Goal: Transaction & Acquisition: Purchase product/service

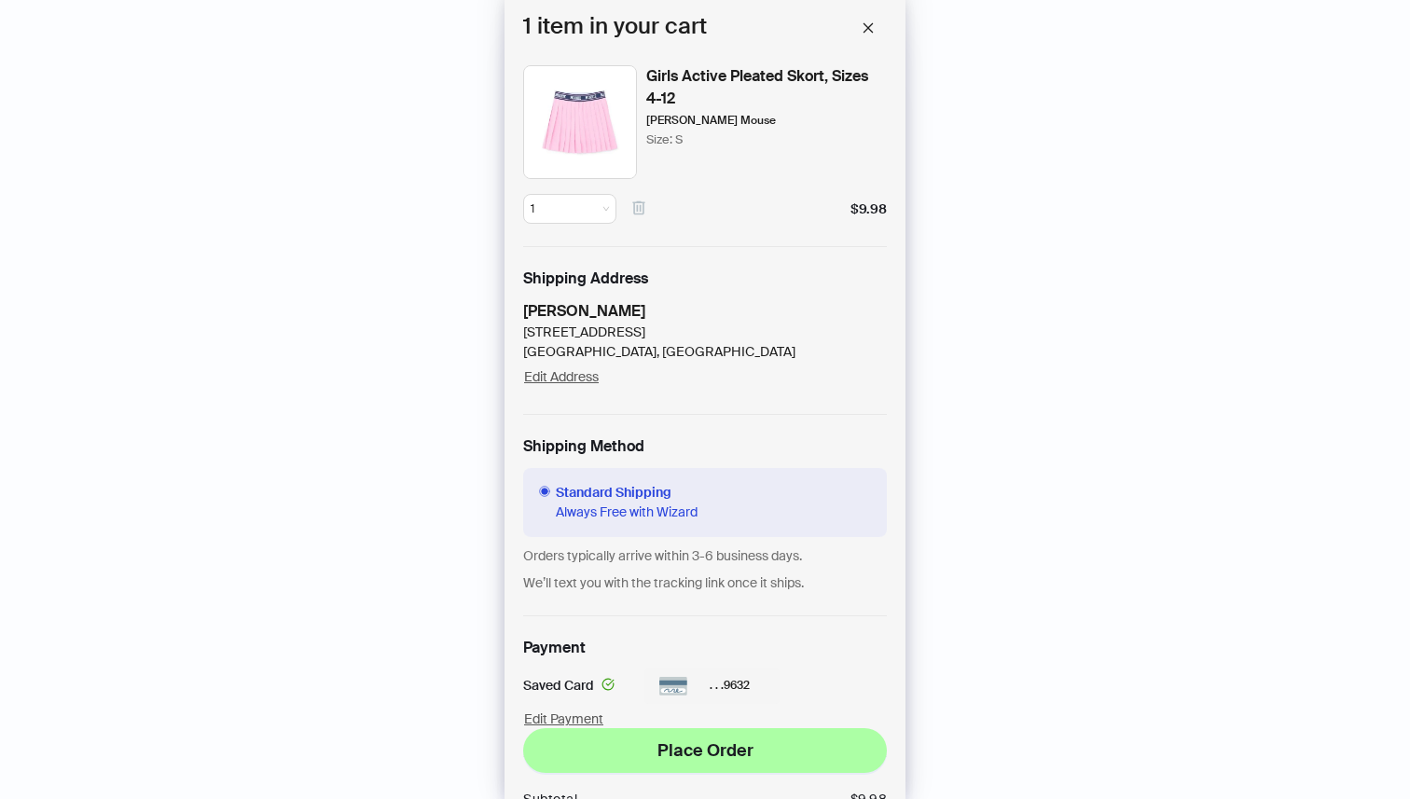
click at [635, 210] on icon "button" at bounding box center [638, 208] width 17 height 17
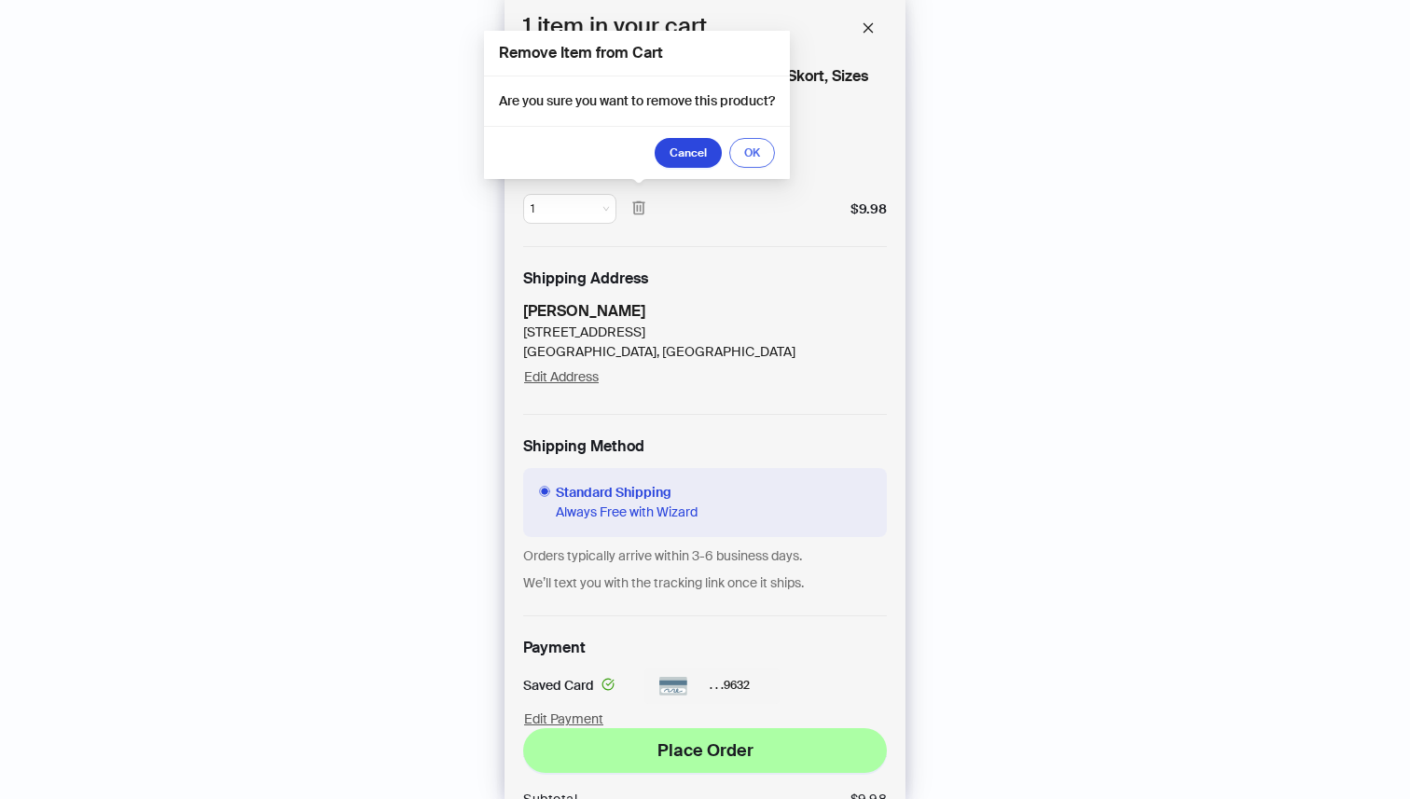
click at [754, 152] on span "OK" at bounding box center [752, 152] width 16 height 15
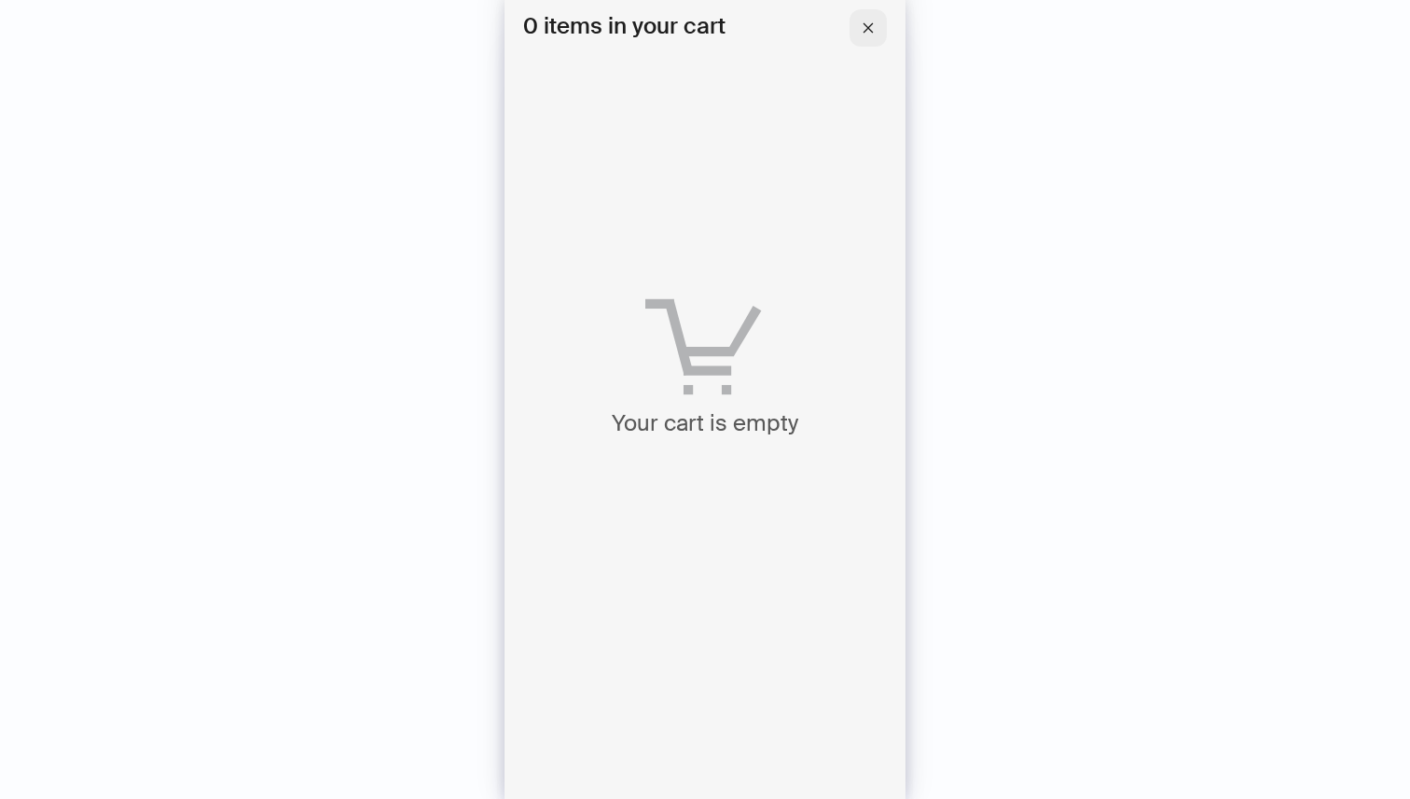
click at [865, 22] on icon "close" at bounding box center [868, 27] width 13 height 13
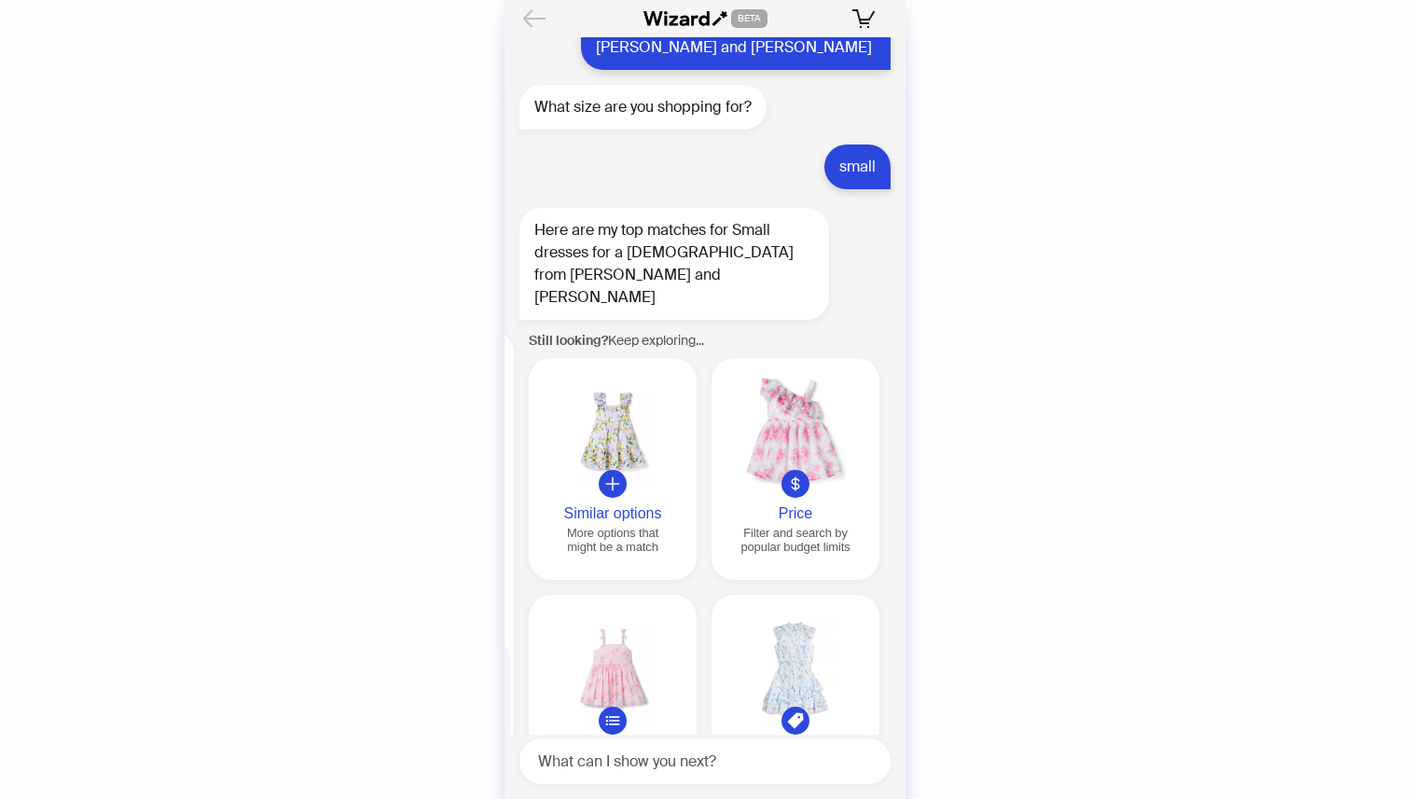
click at [533, 15] on icon "Back" at bounding box center [534, 19] width 32 height 32
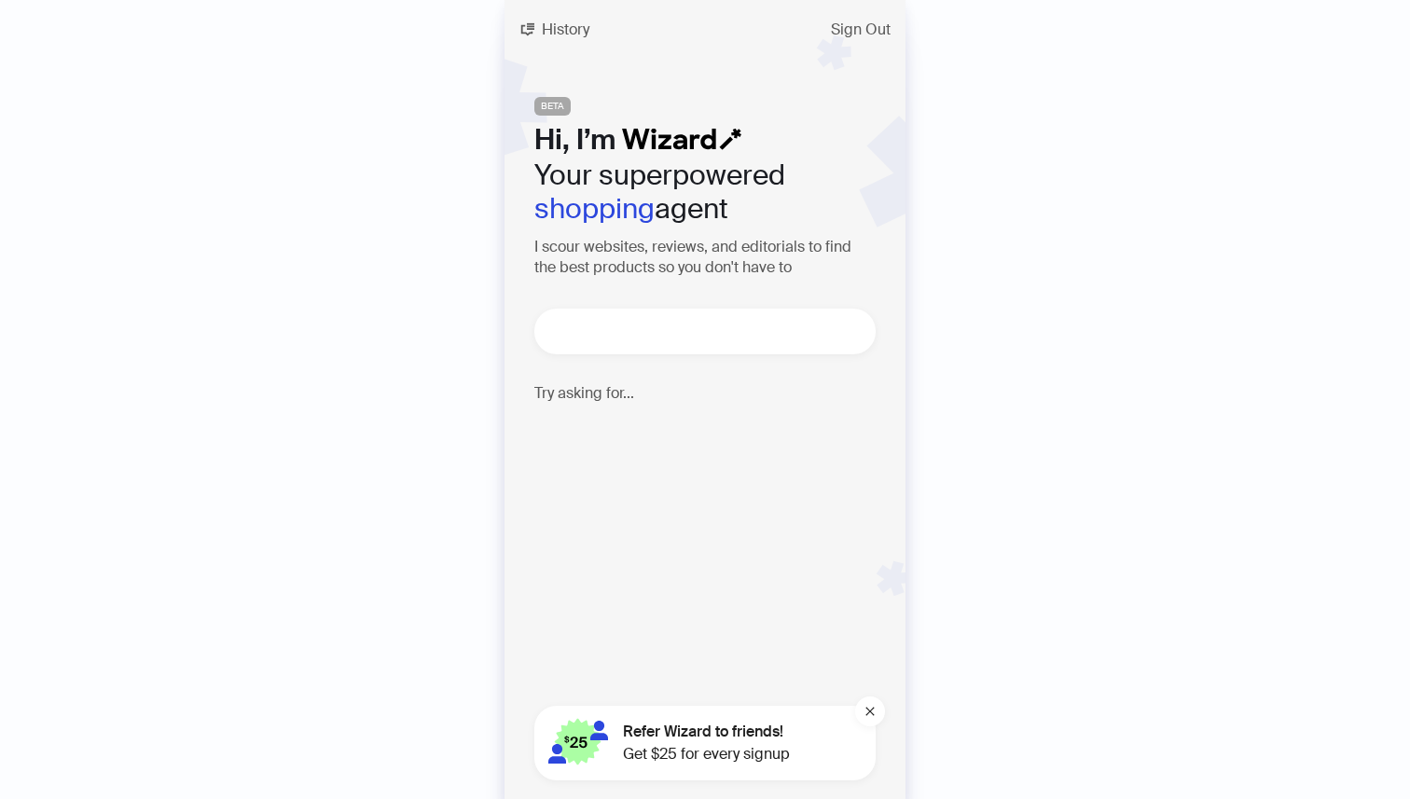
click at [618, 335] on textarea at bounding box center [712, 331] width 326 height 23
click at [709, 726] on span "Refer Wizard to friends!" at bounding box center [706, 732] width 167 height 22
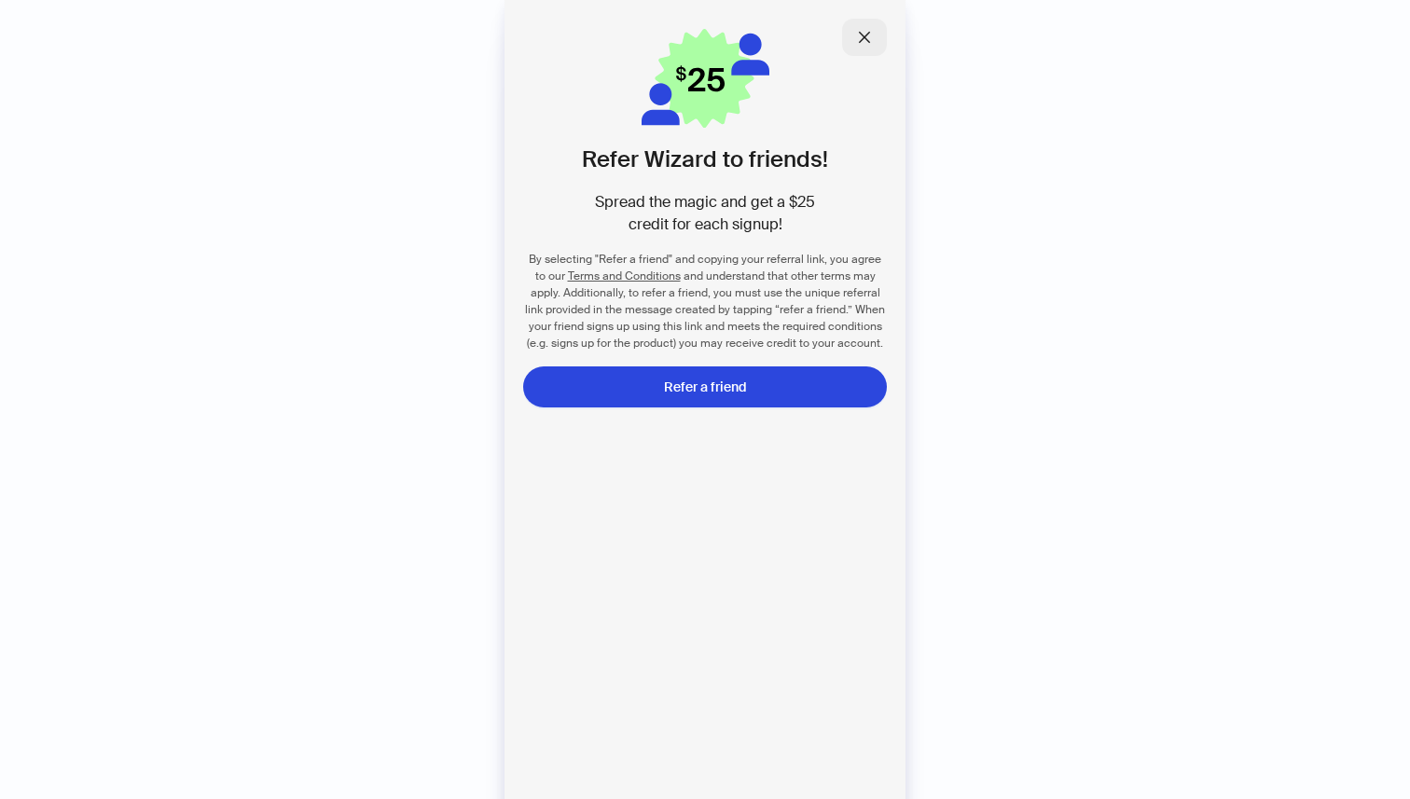
click at [875, 30] on button "button" at bounding box center [864, 37] width 45 height 37
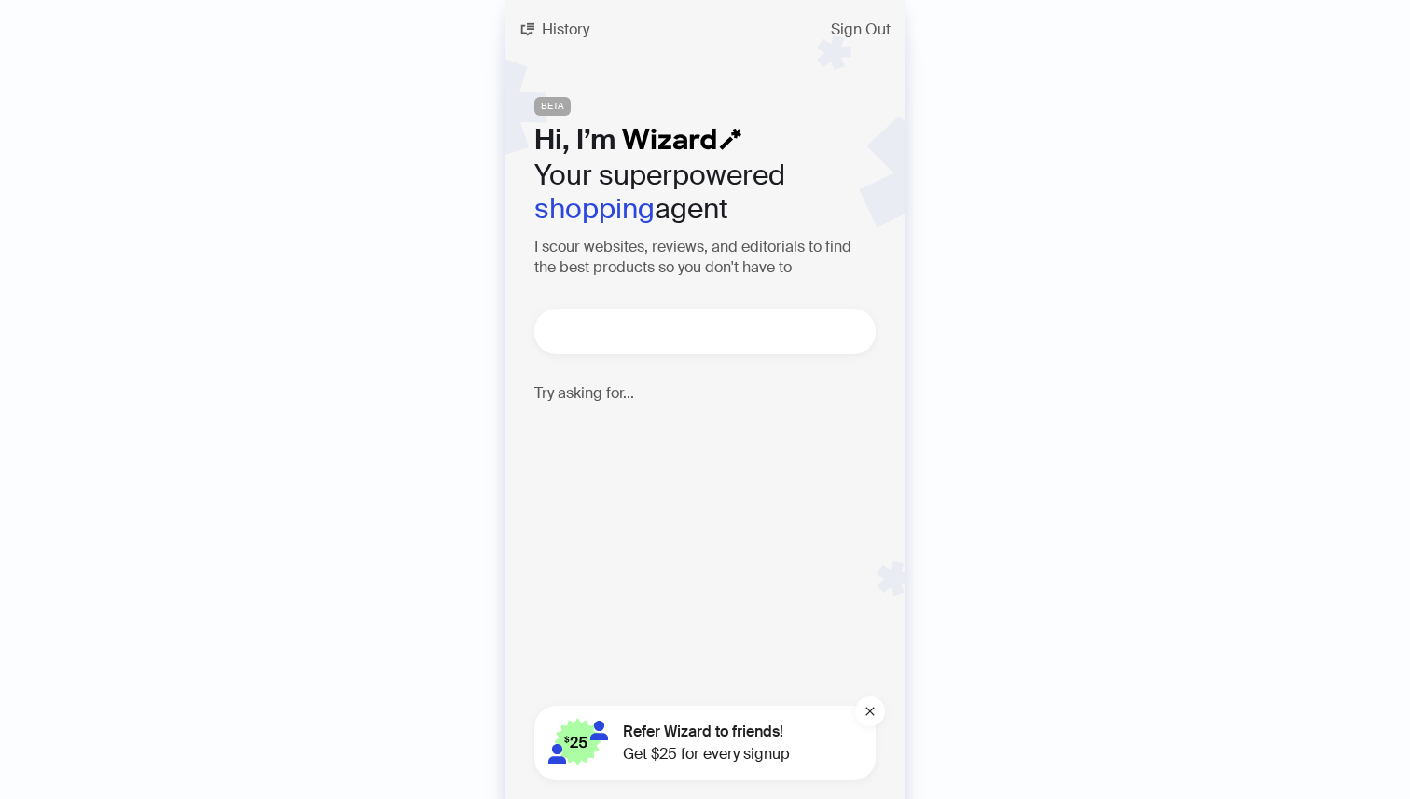
click at [709, 336] on textarea at bounding box center [712, 331] width 326 height 23
type textarea "**********"
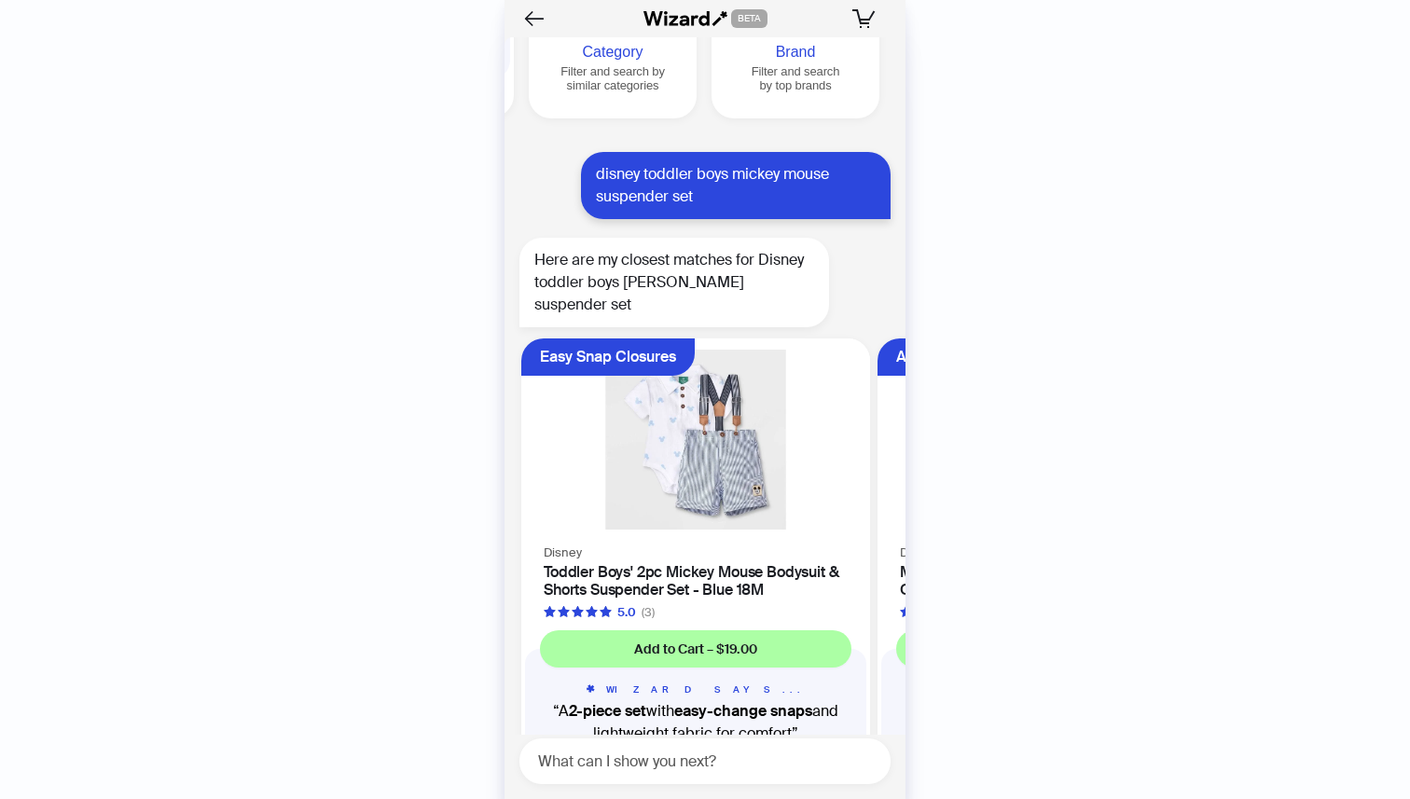
scroll to position [16134, 0]
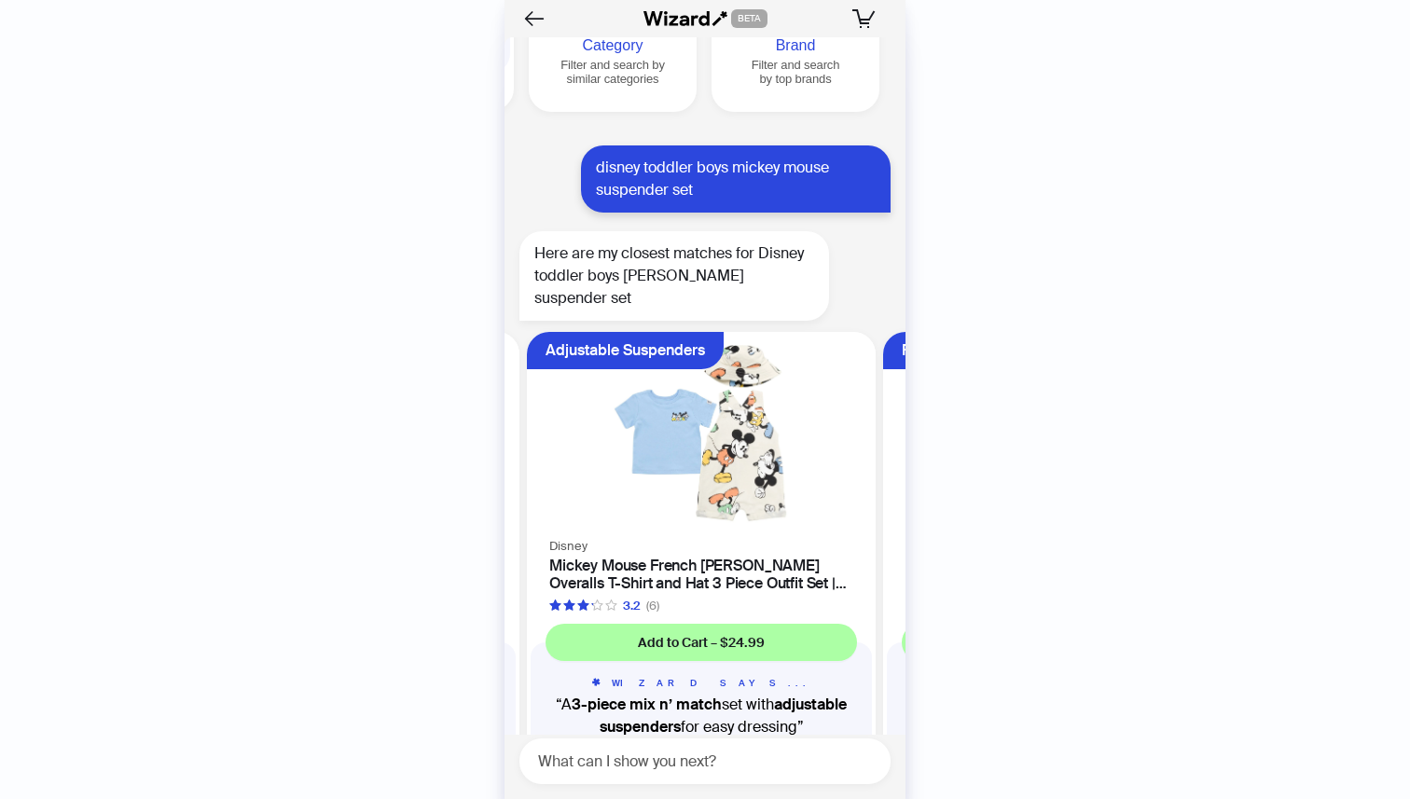
scroll to position [0, 352]
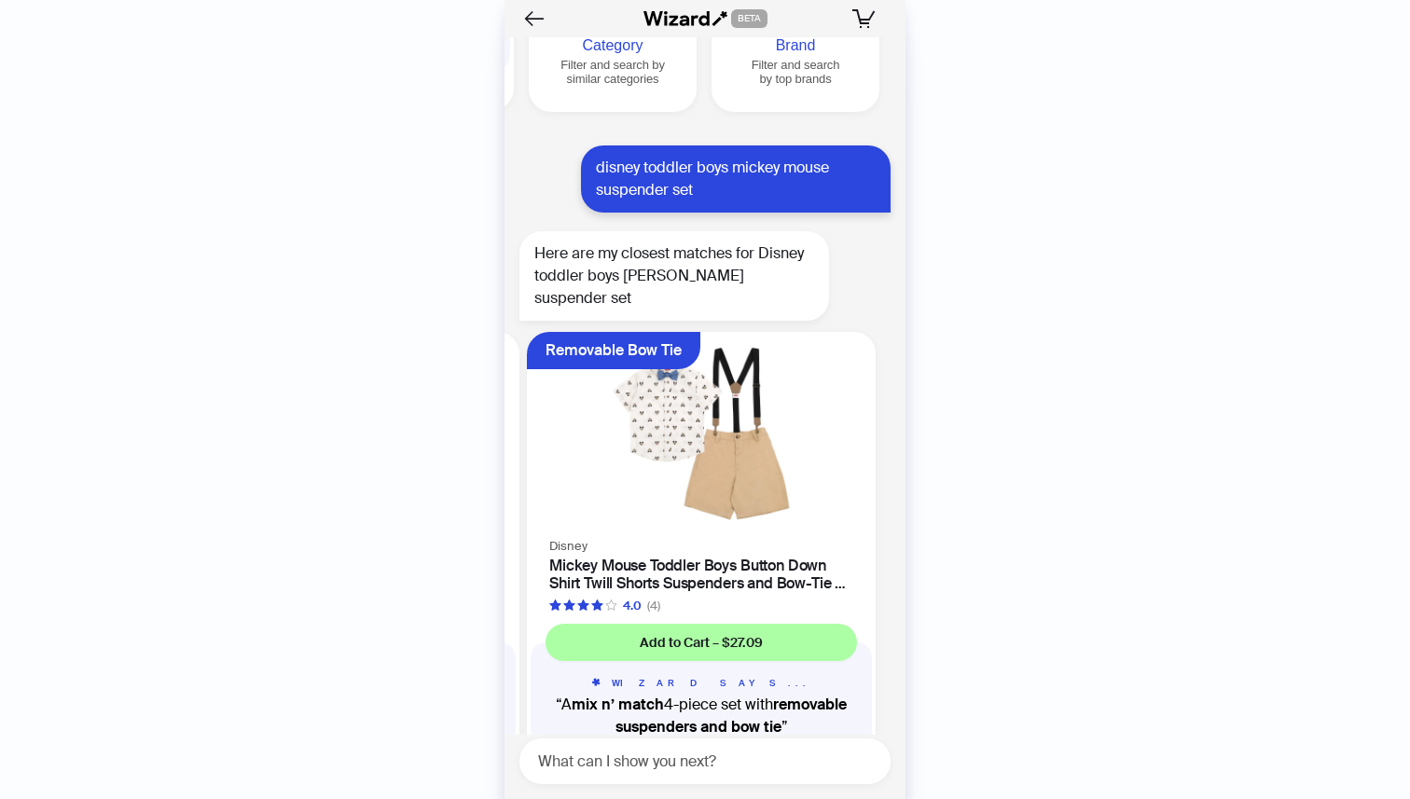
scroll to position [0, 708]
click at [712, 346] on img at bounding box center [700, 433] width 326 height 180
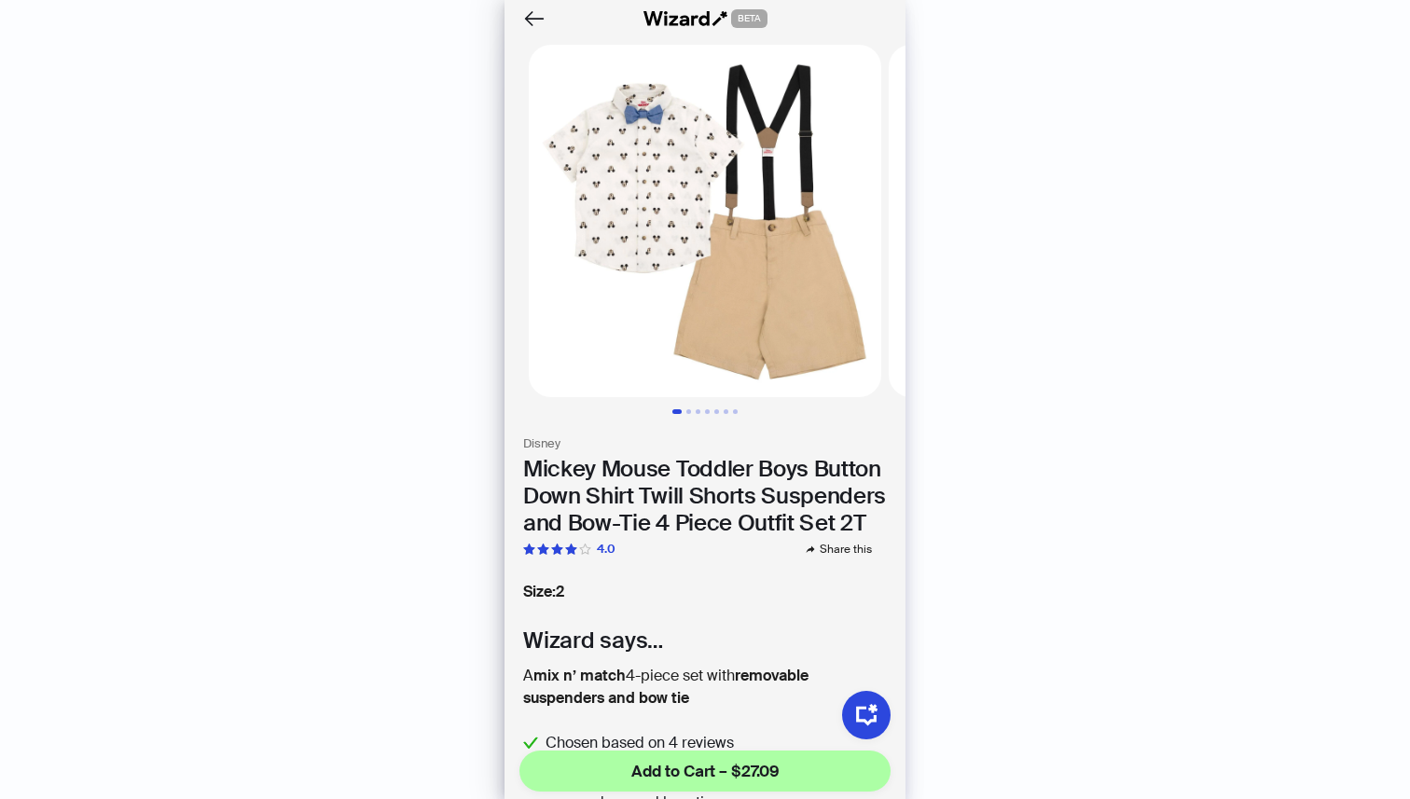
click at [692, 176] on img at bounding box center [705, 221] width 352 height 352
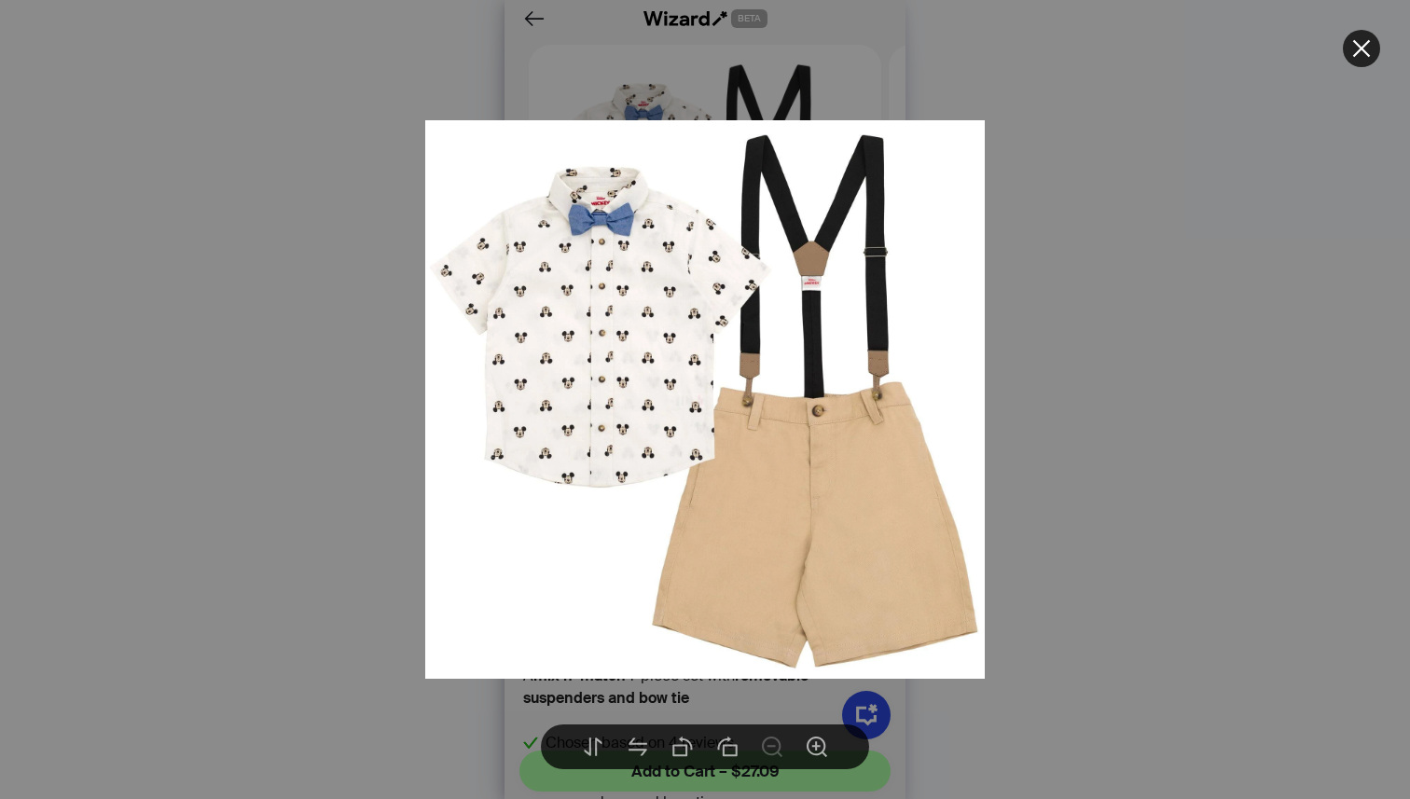
click at [1370, 44] on icon "close" at bounding box center [1361, 48] width 22 height 22
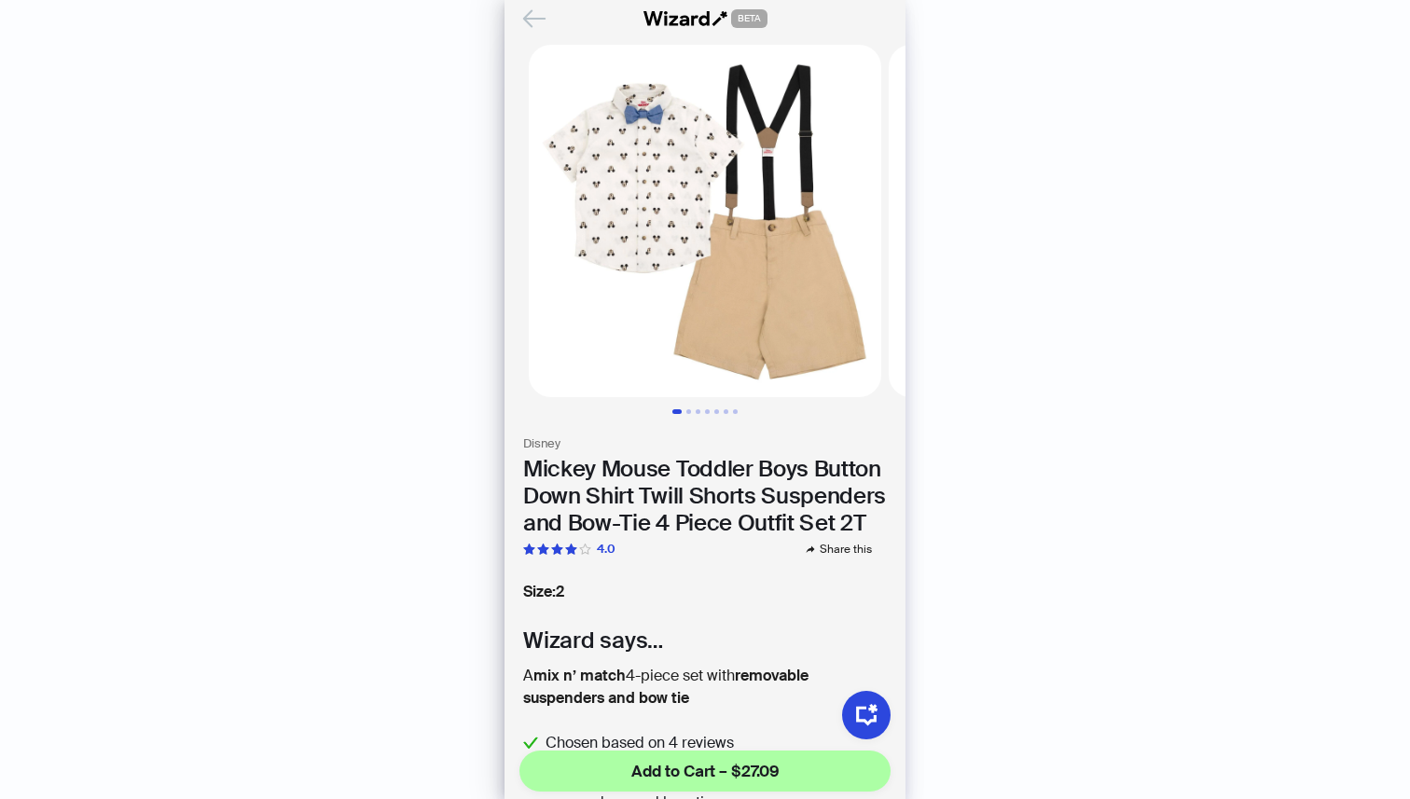
click at [536, 15] on icon "Back" at bounding box center [534, 19] width 32 height 32
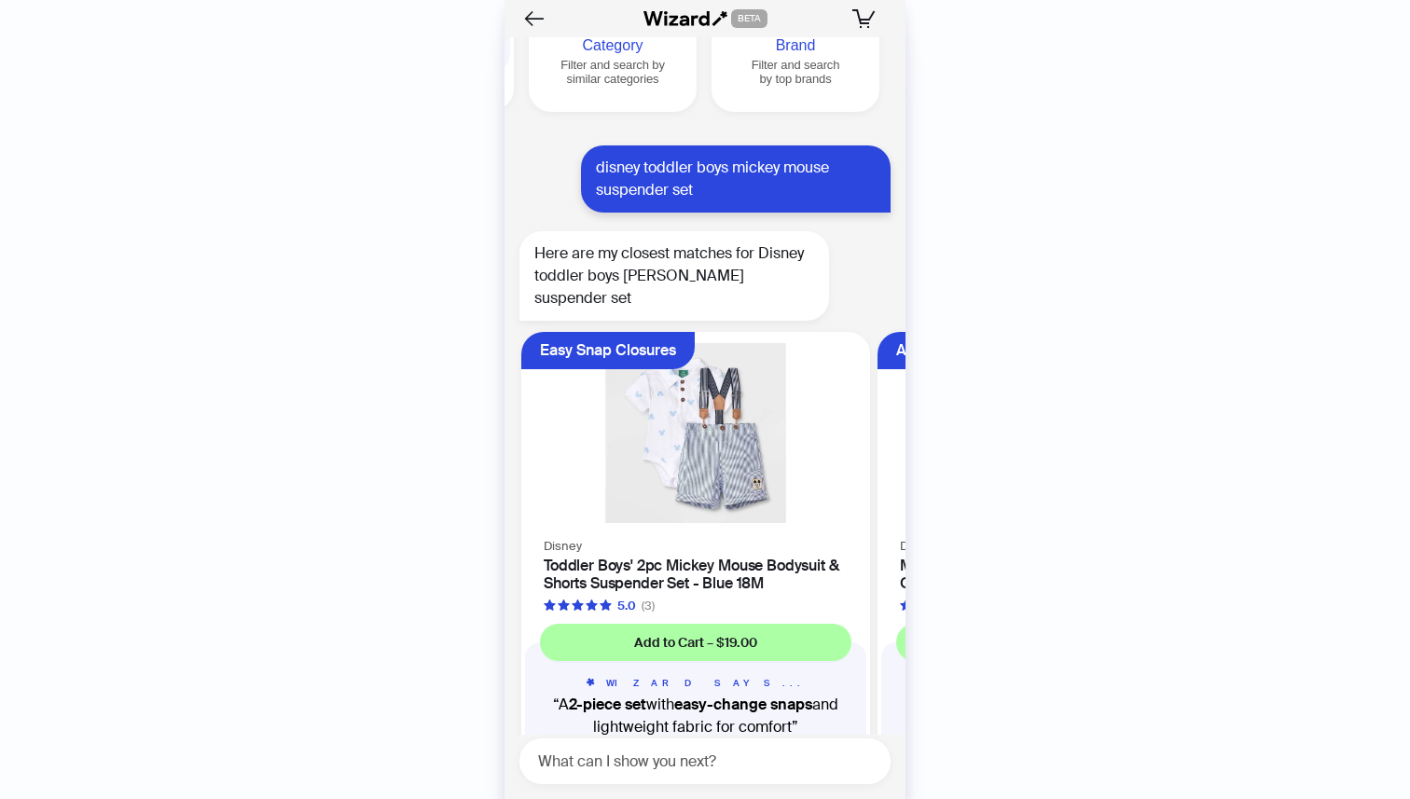
click at [736, 349] on img at bounding box center [695, 433] width 326 height 180
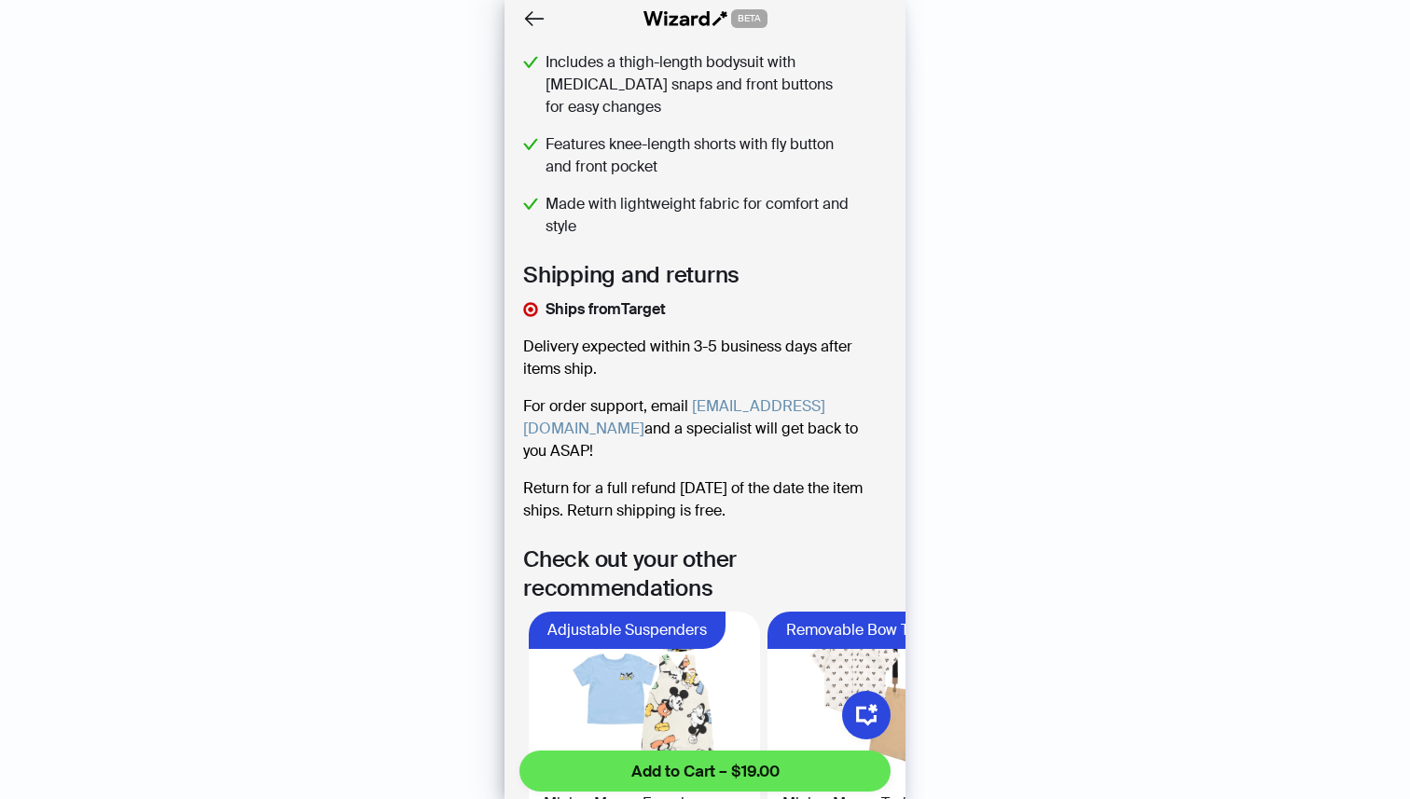
scroll to position [696, 0]
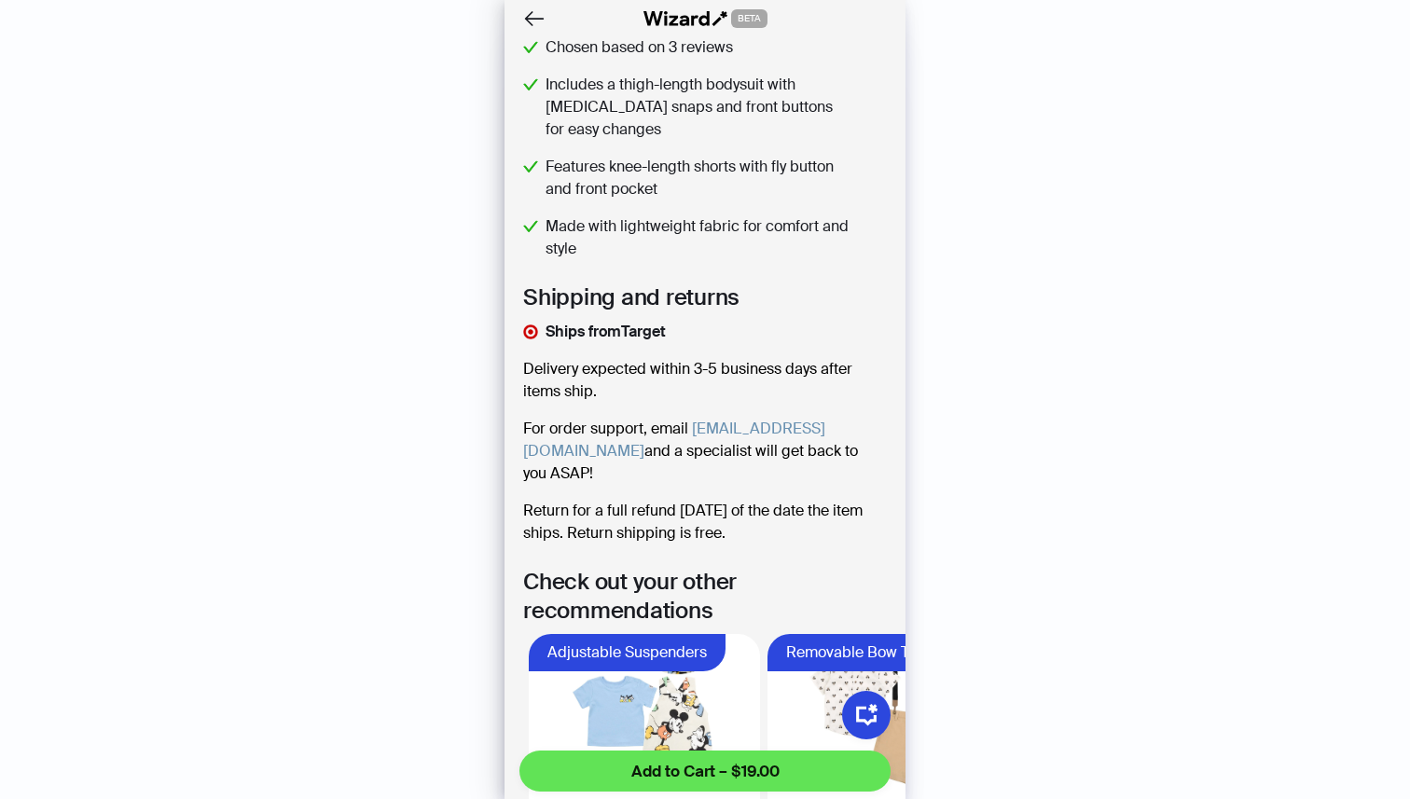
click at [640, 775] on span "Add to Cart – $19.00" at bounding box center [705, 771] width 148 height 22
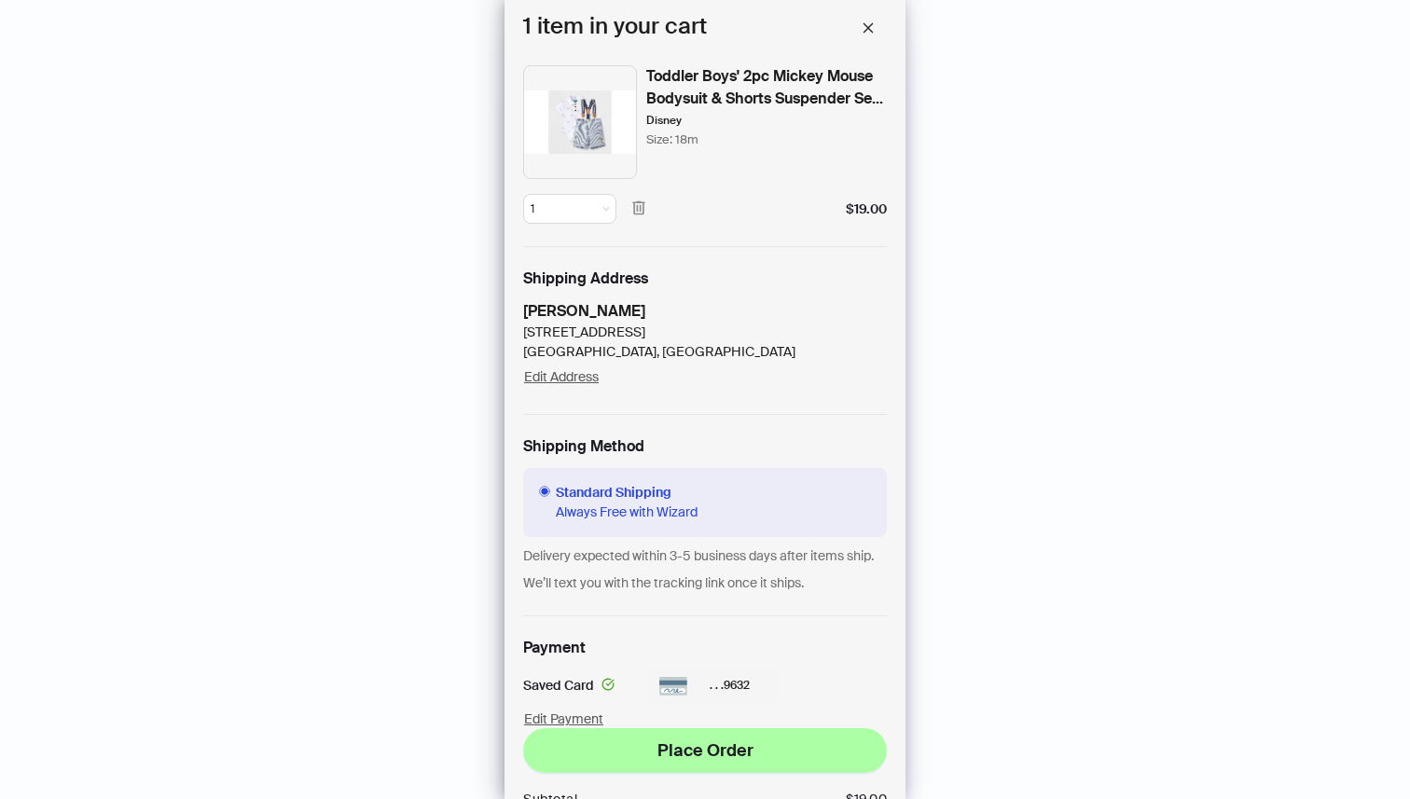
scroll to position [179, 0]
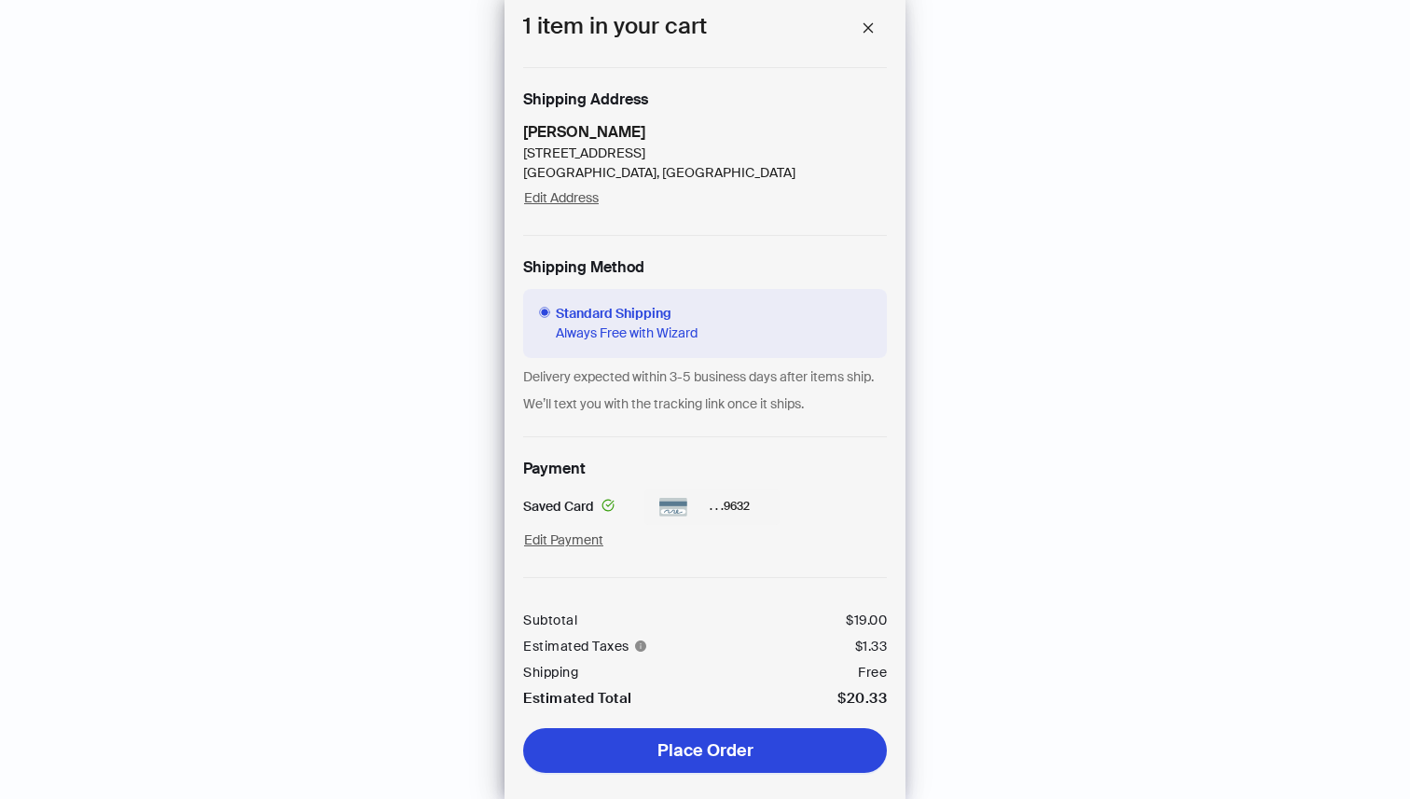
click at [679, 747] on span "Place Order" at bounding box center [705, 750] width 96 height 22
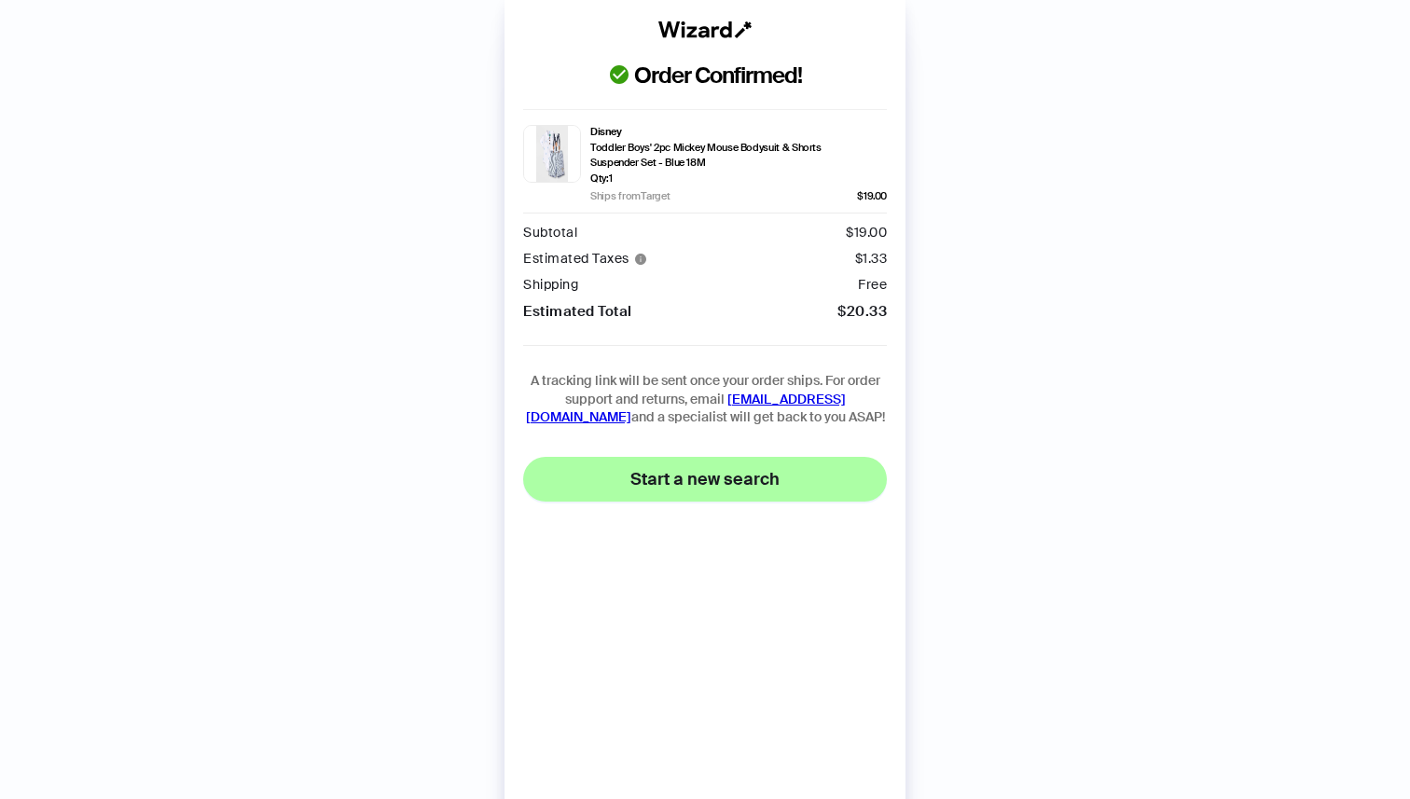
click at [701, 478] on span "Start a new search" at bounding box center [704, 479] width 149 height 22
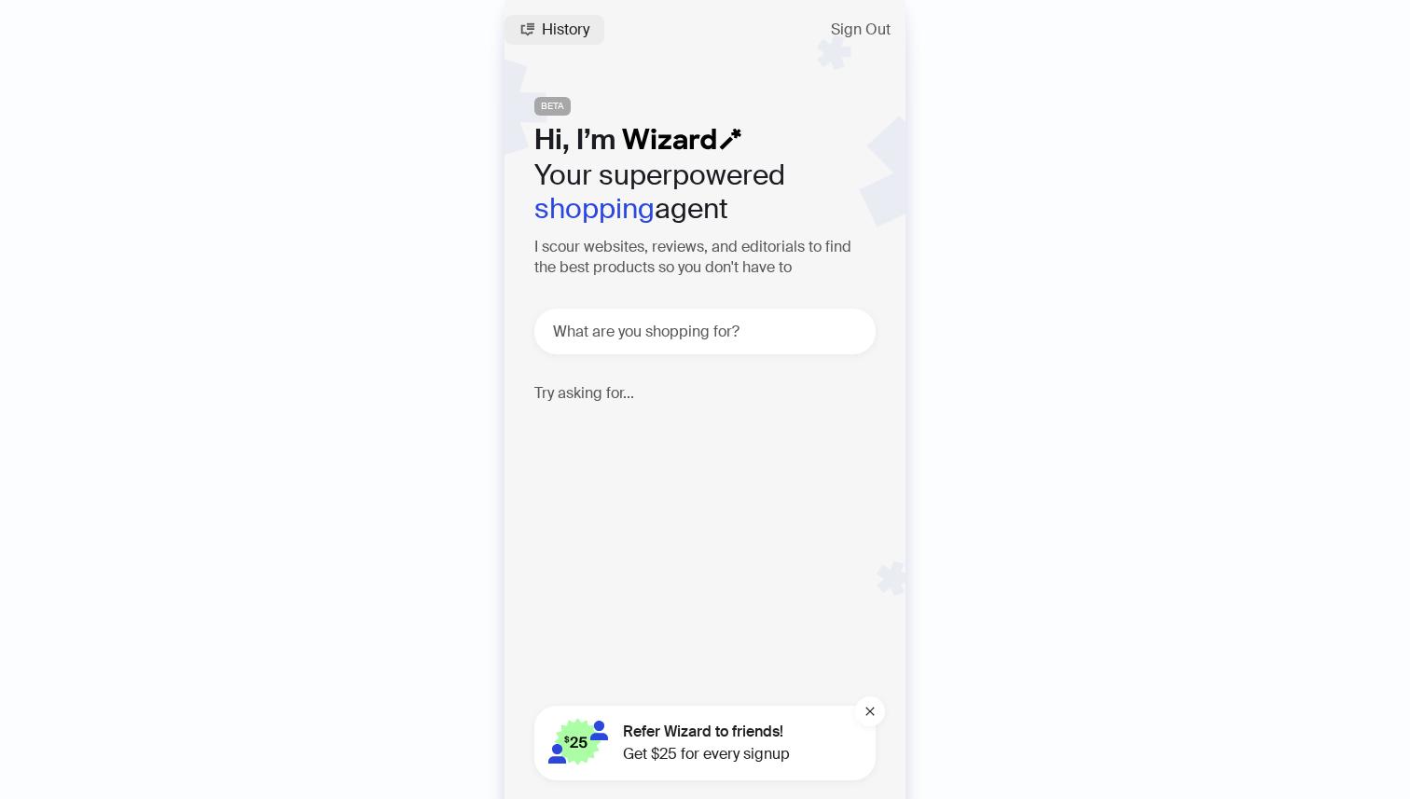
click at [575, 25] on span "History" at bounding box center [566, 29] width 48 height 15
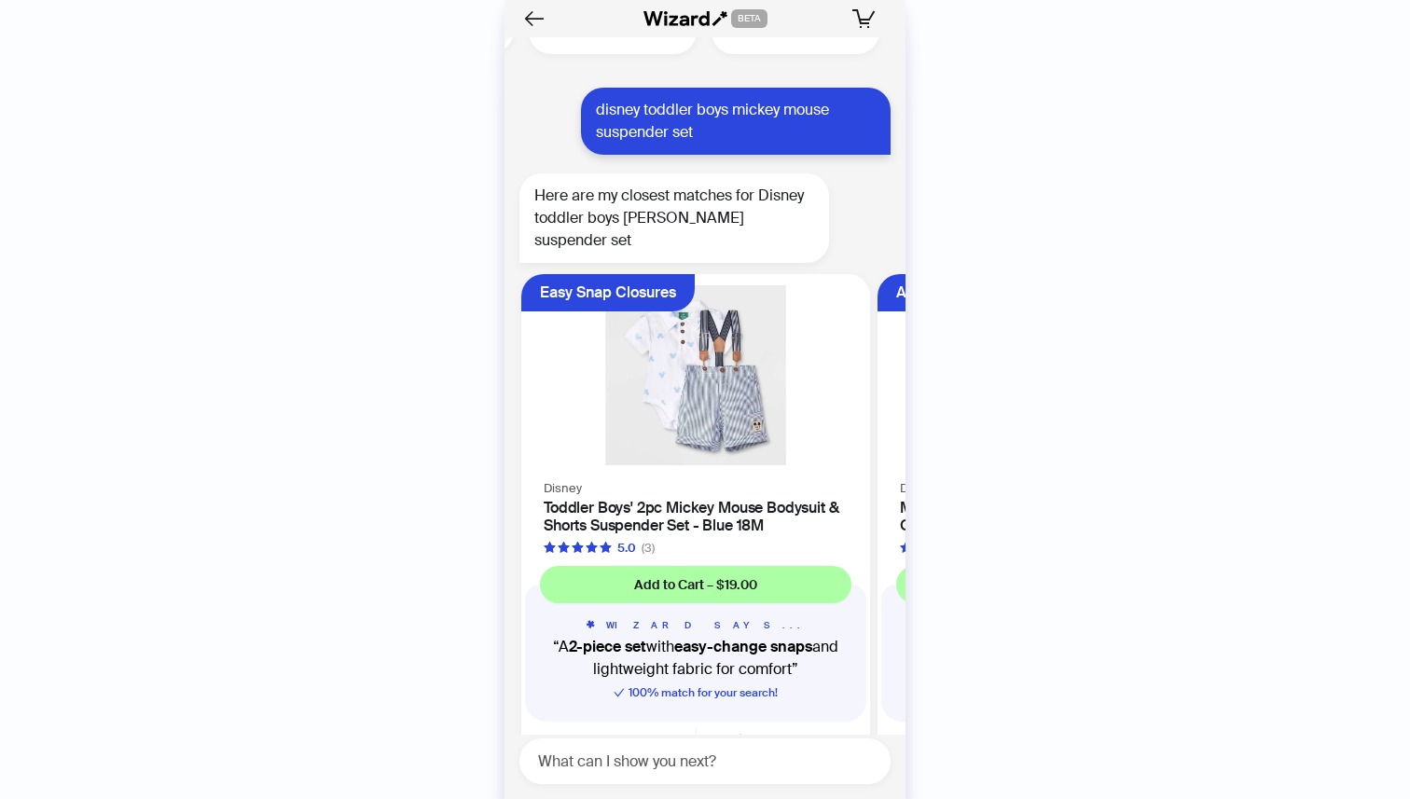
scroll to position [16295, 0]
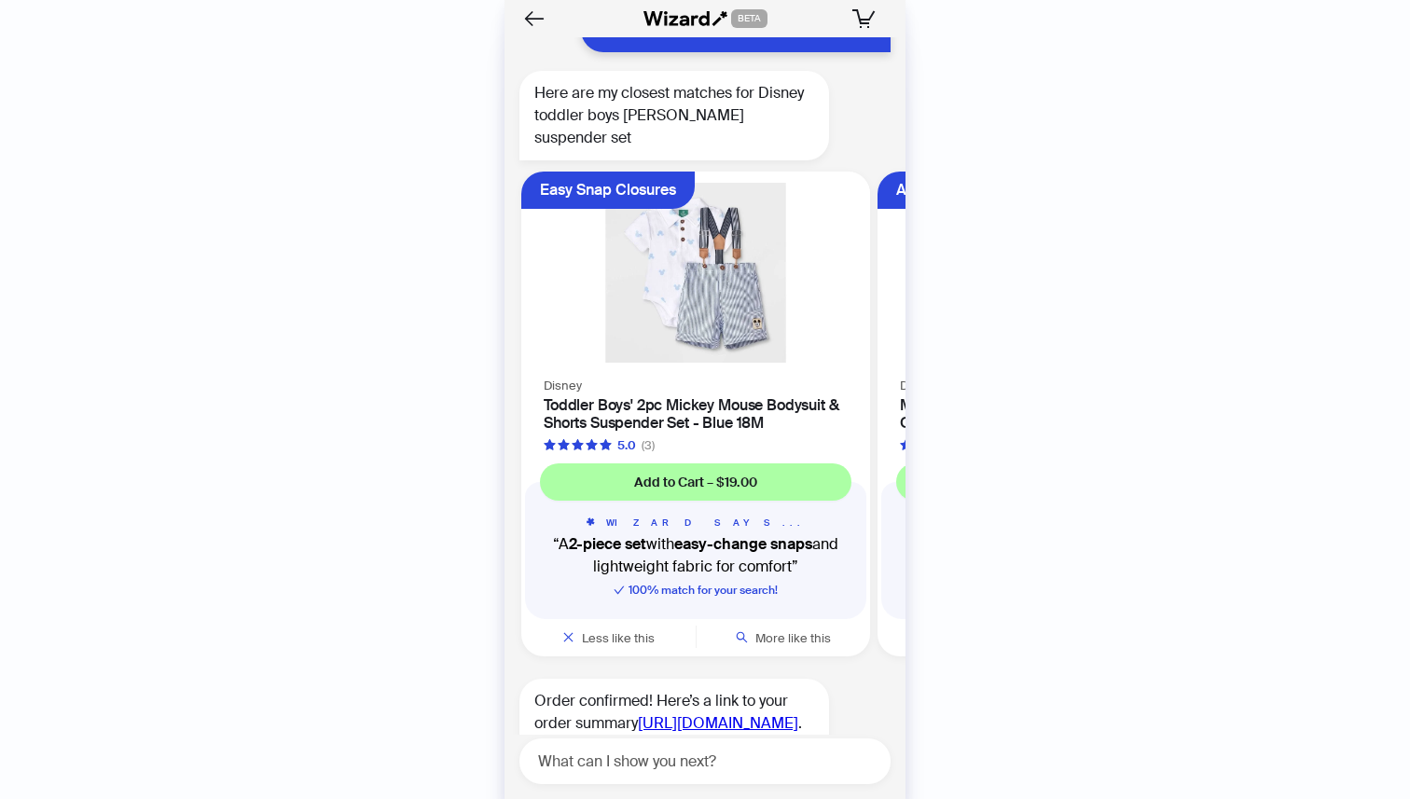
click at [638, 713] on link "[URL][DOMAIN_NAME]" at bounding box center [718, 723] width 160 height 20
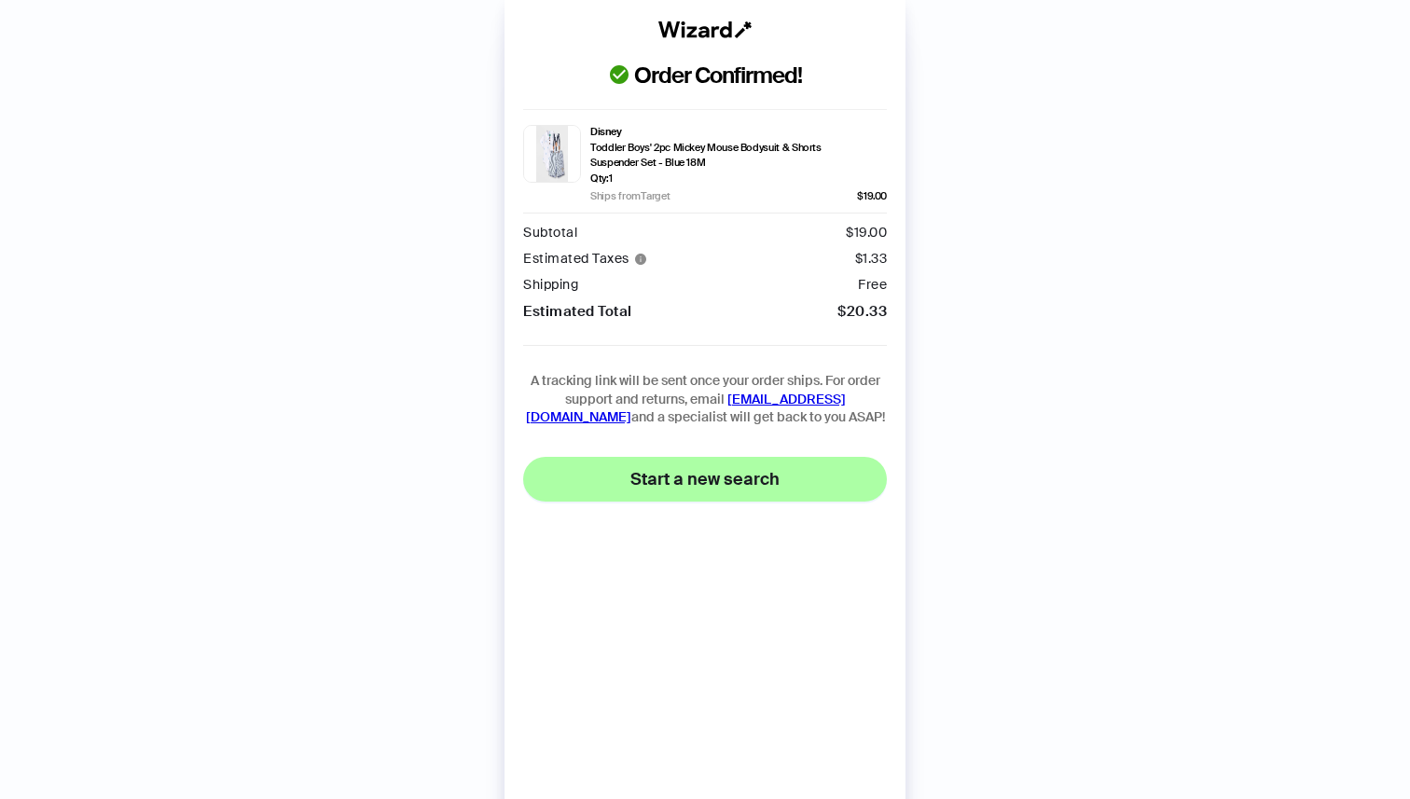
click at [675, 461] on button "Start a new search" at bounding box center [705, 479] width 364 height 45
